Goal: Find specific page/section: Find specific page/section

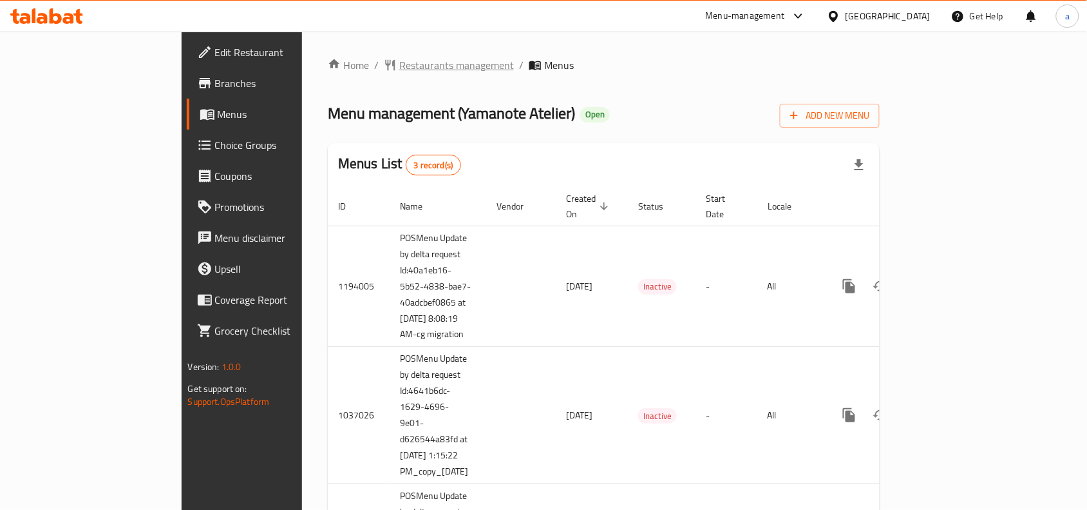
click at [399, 63] on span "Restaurants management" at bounding box center [456, 64] width 115 height 15
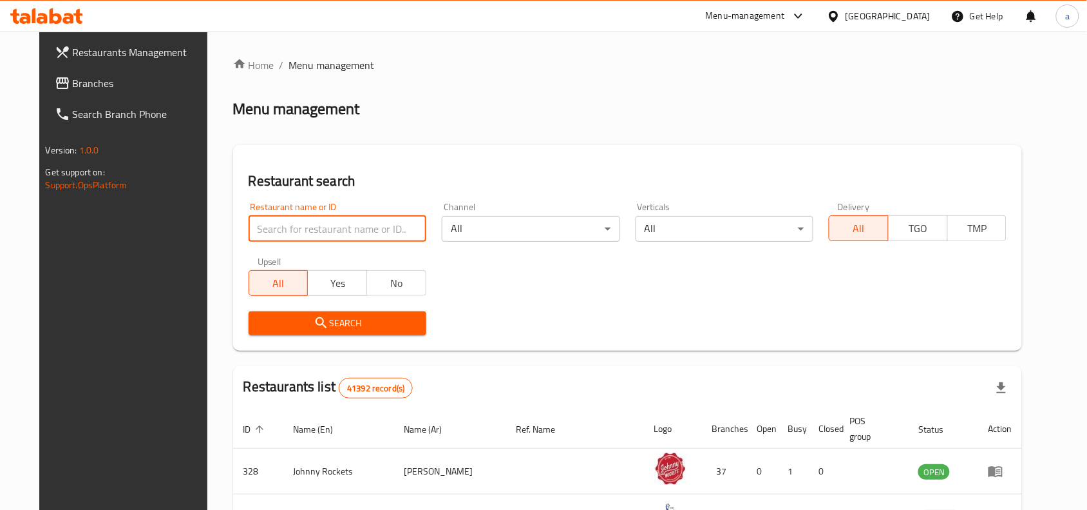
click at [278, 219] on input "search" at bounding box center [338, 229] width 178 height 26
paste input "14293"
type input "14293"
click button "Search" at bounding box center [338, 323] width 178 height 24
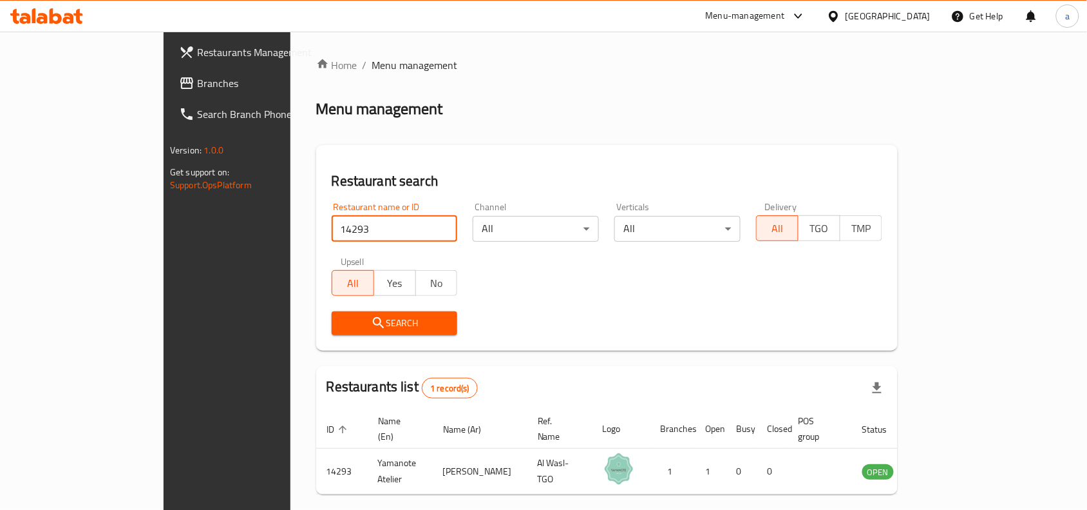
click at [894, 19] on div "[GEOGRAPHIC_DATA]" at bounding box center [888, 16] width 85 height 14
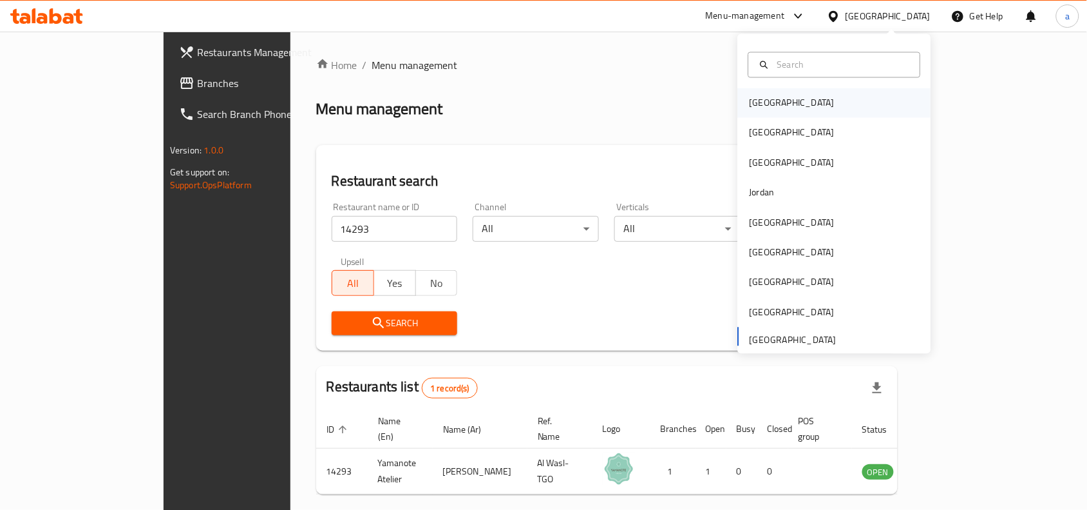
click at [758, 110] on div "[GEOGRAPHIC_DATA]" at bounding box center [792, 103] width 85 height 14
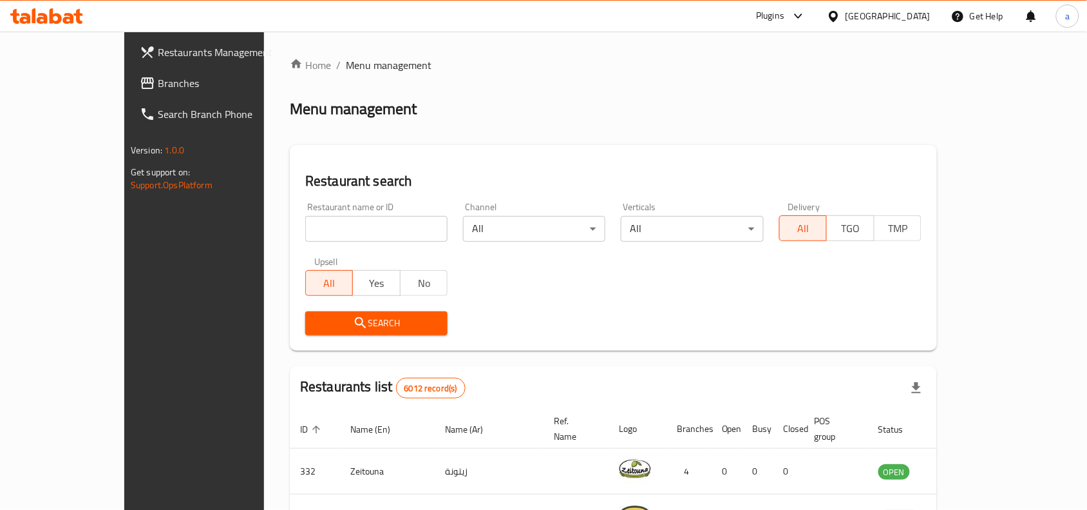
click at [912, 16] on div "[GEOGRAPHIC_DATA]" at bounding box center [888, 16] width 85 height 14
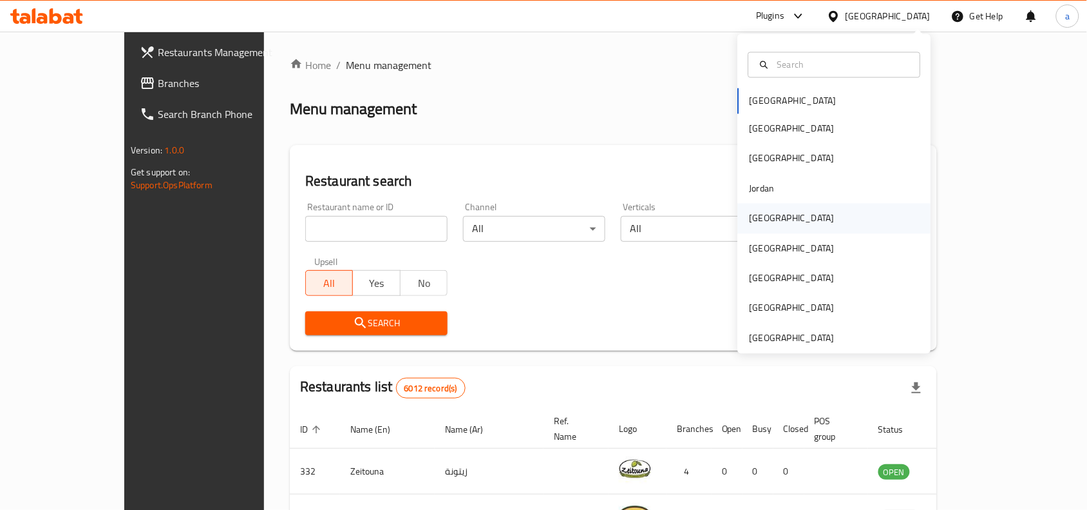
click at [756, 216] on div "[GEOGRAPHIC_DATA]" at bounding box center [792, 218] width 85 height 14
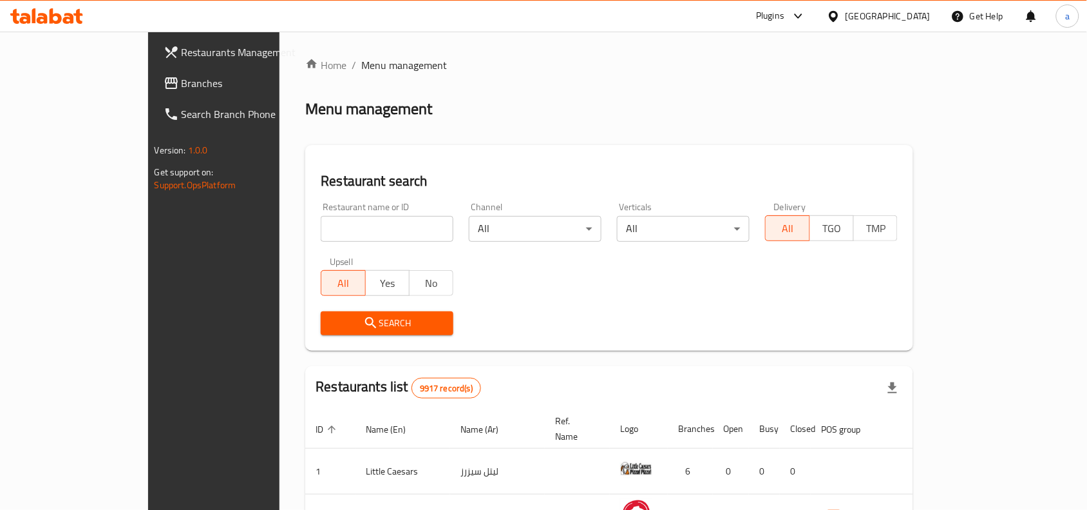
click at [182, 75] on span "Branches" at bounding box center [251, 82] width 138 height 15
